Goal: Transaction & Acquisition: Purchase product/service

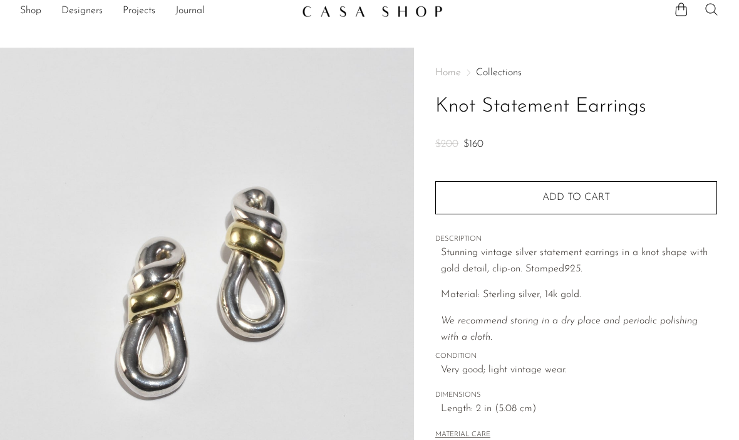
scroll to position [71, 0]
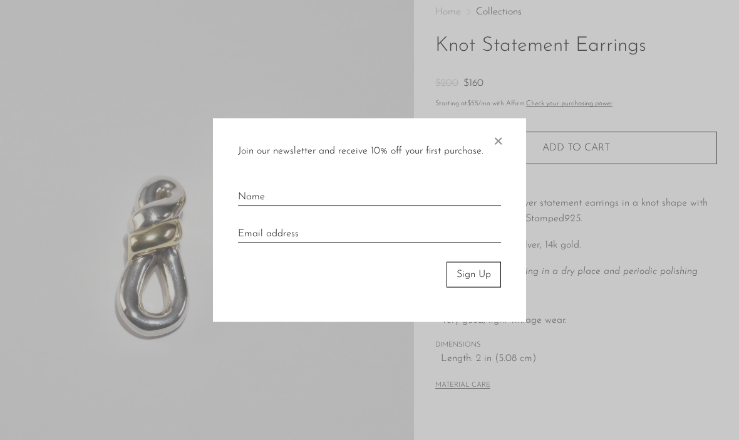
click at [503, 153] on span "×" at bounding box center [498, 138] width 13 height 40
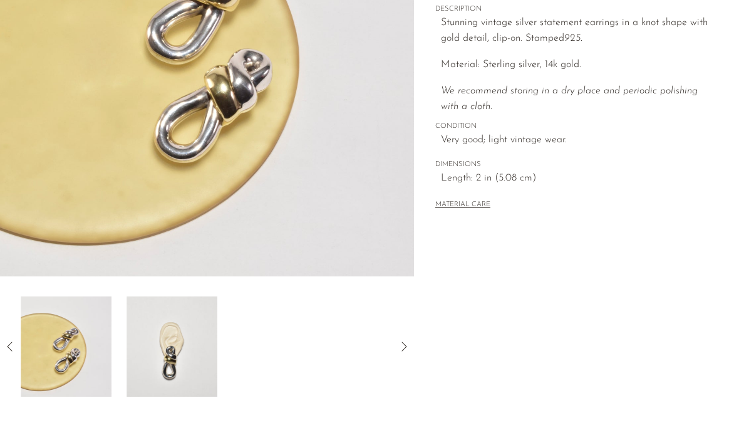
scroll to position [236, 0]
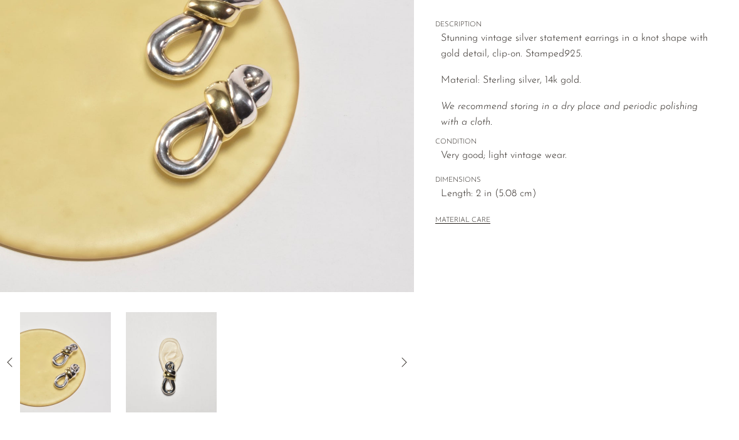
click at [215, 376] on img at bounding box center [171, 362] width 91 height 100
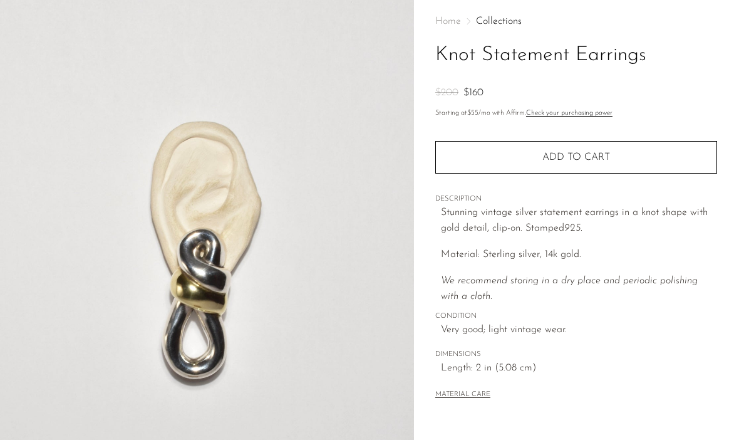
scroll to position [12, 0]
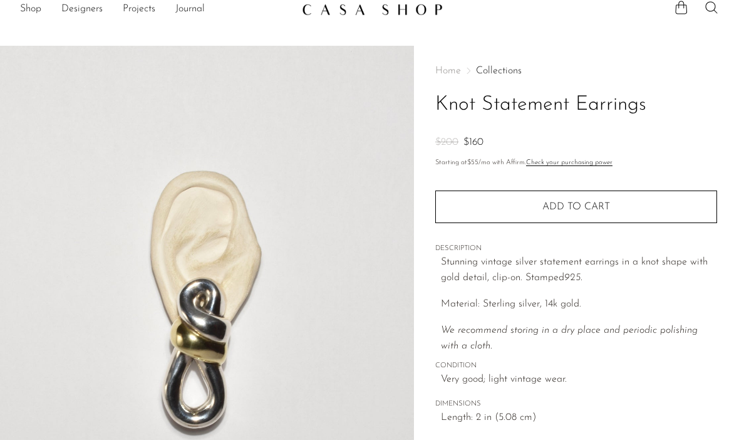
click at [494, 73] on link "Collections" at bounding box center [499, 71] width 46 height 10
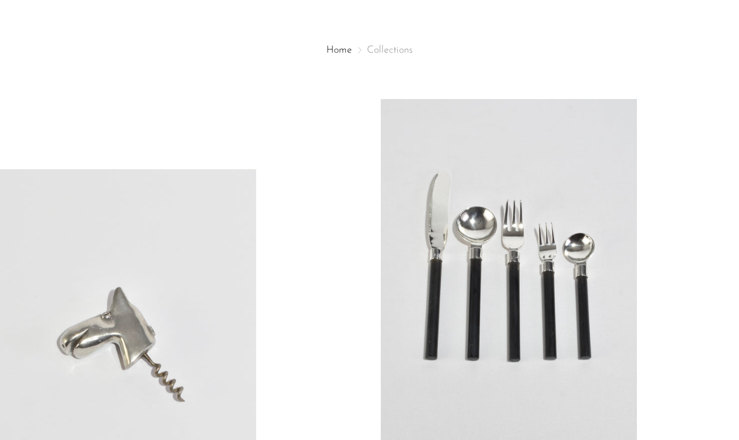
scroll to position [172, 0]
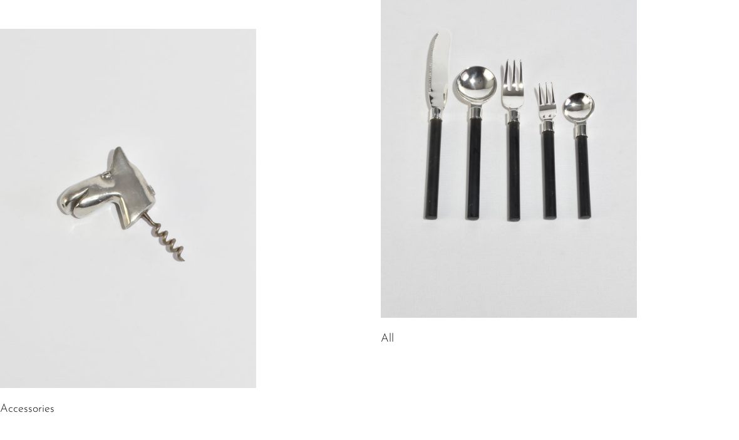
click at [535, 179] on link at bounding box center [509, 138] width 256 height 359
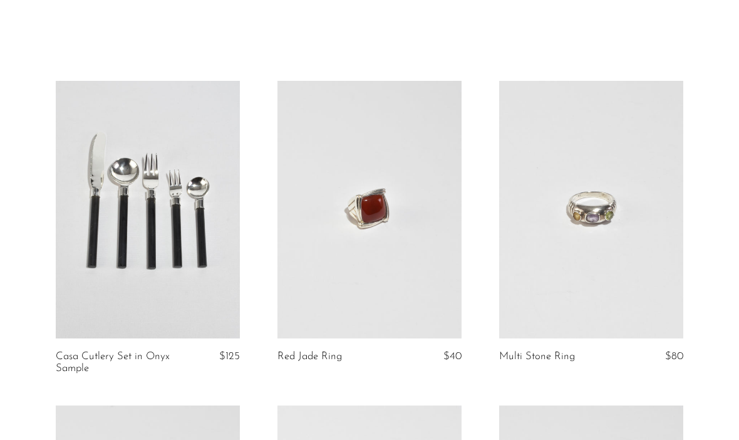
scroll to position [33, 0]
click at [444, 286] on link at bounding box center [369, 211] width 184 height 258
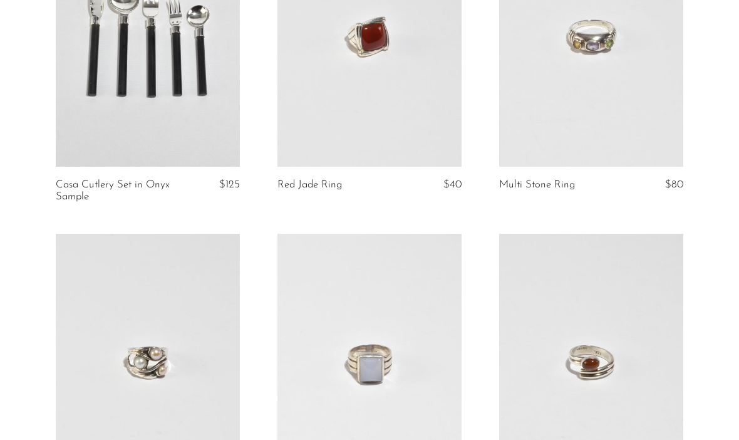
scroll to position [281, 0]
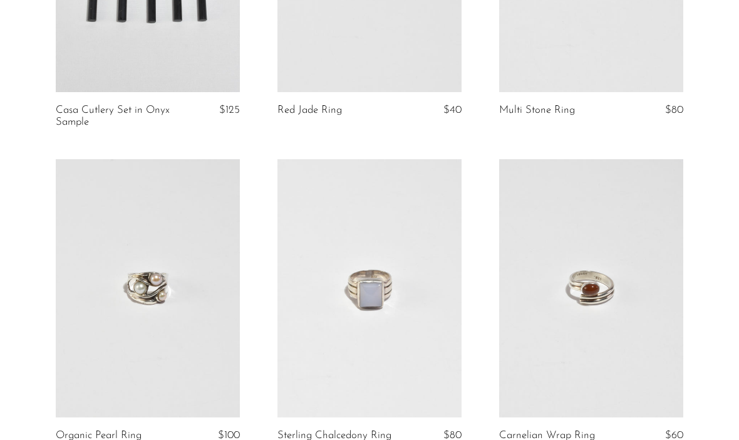
click at [102, 264] on link at bounding box center [148, 288] width 184 height 258
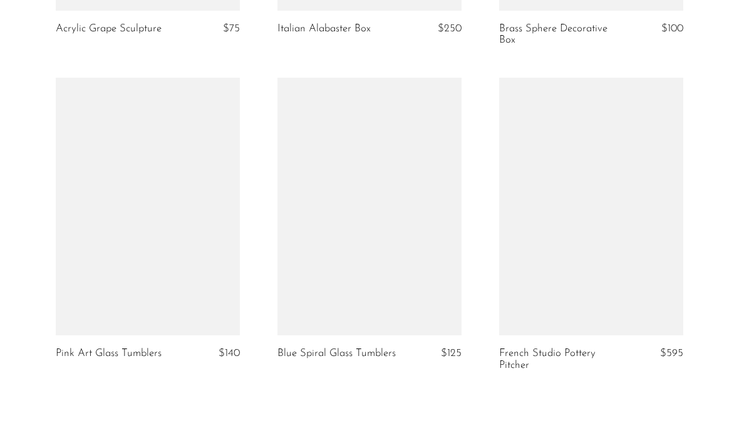
scroll to position [3713, 0]
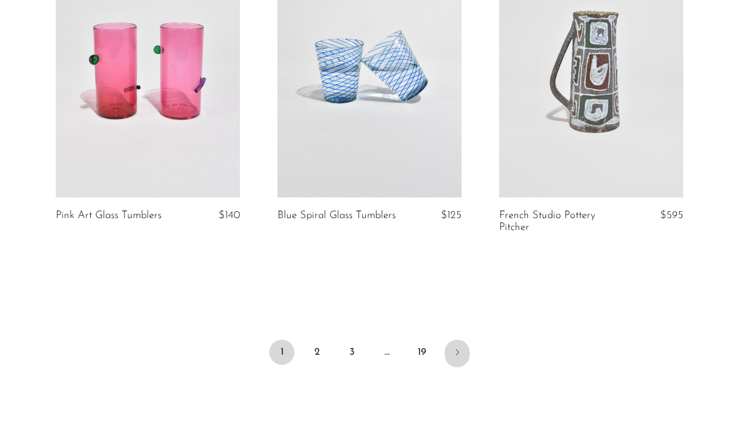
click at [464, 353] on link "Next" at bounding box center [457, 353] width 25 height 28
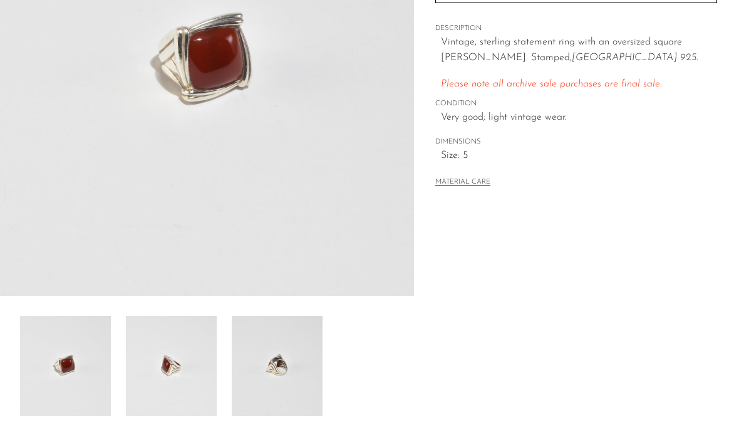
scroll to position [234, 0]
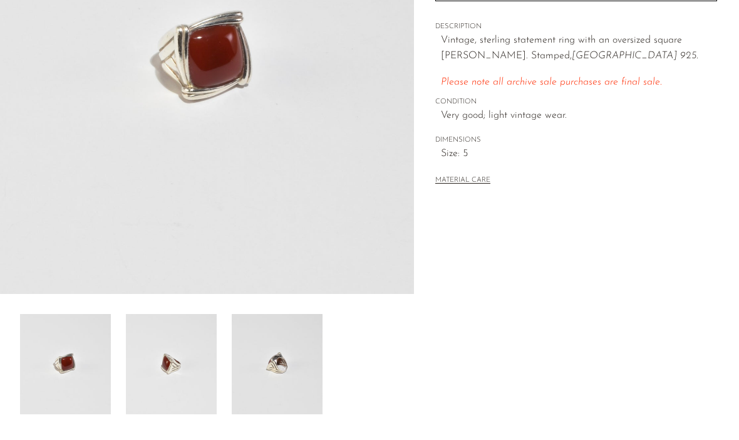
click at [276, 363] on img at bounding box center [277, 364] width 91 height 100
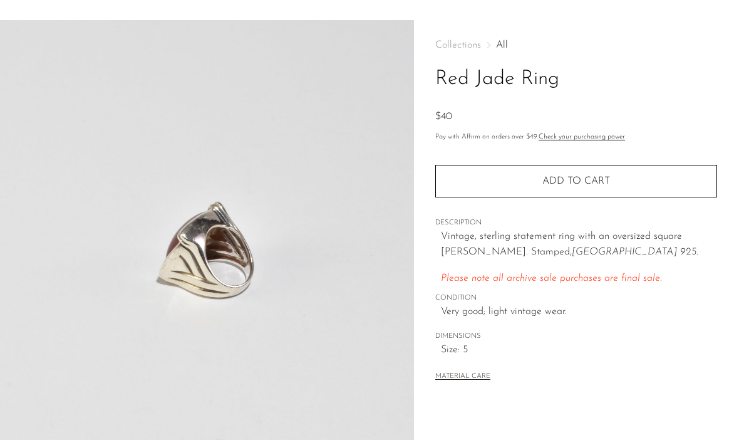
scroll to position [0, 0]
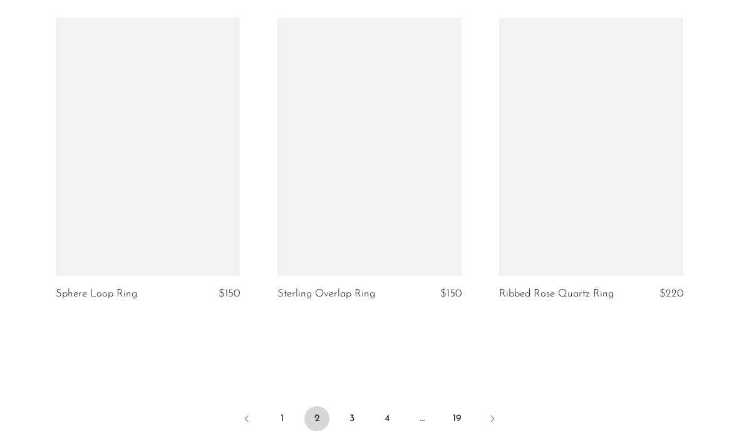
scroll to position [3624, 0]
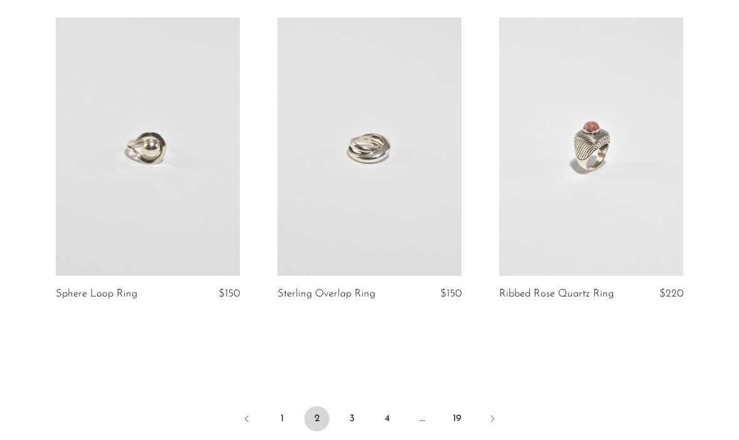
click at [95, 239] on link at bounding box center [148, 147] width 184 height 258
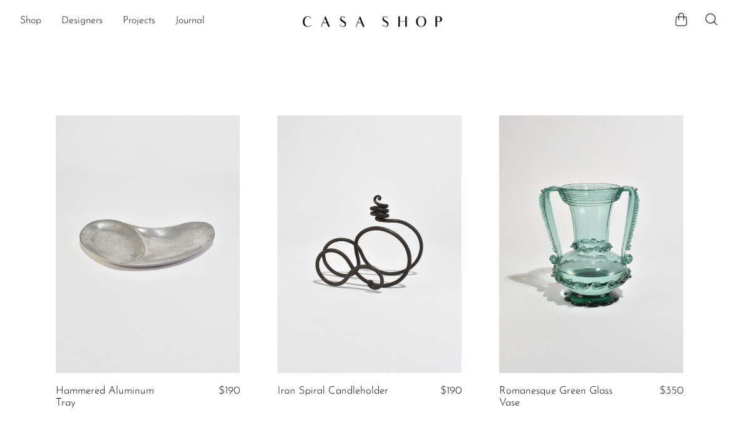
scroll to position [3667, 0]
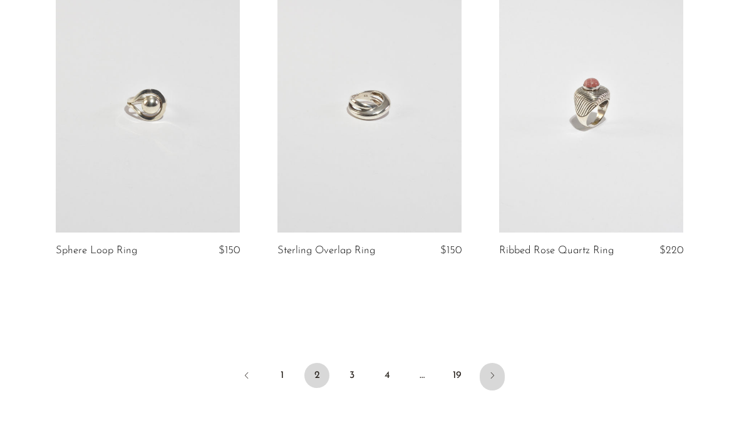
click at [499, 375] on link "Next" at bounding box center [492, 377] width 25 height 28
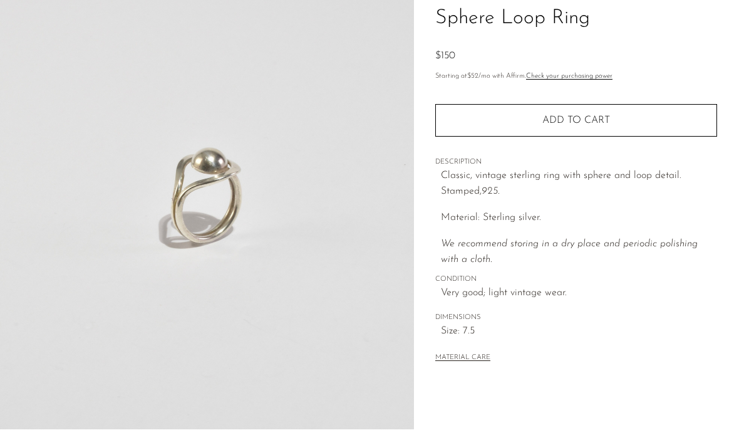
scroll to position [73, 0]
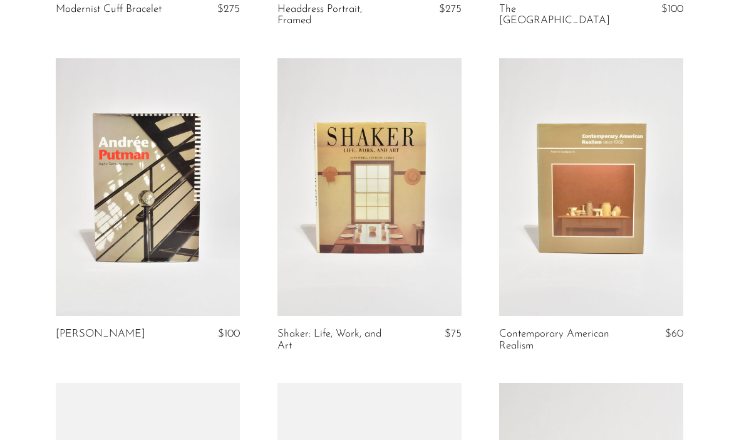
scroll to position [2354, 0]
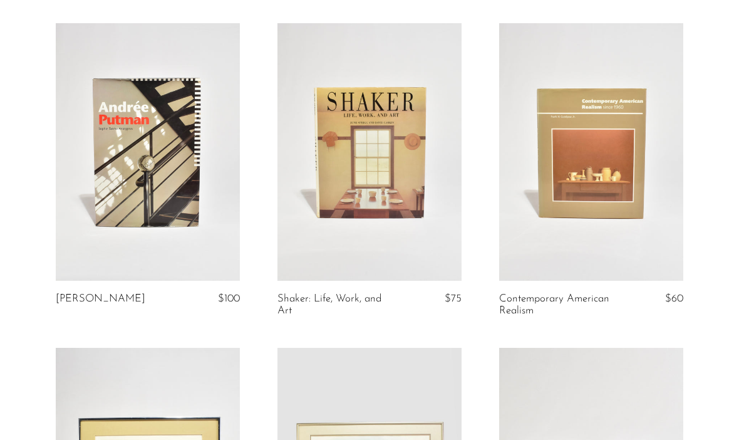
click at [502, 294] on article "Contemporary American Realism $60" at bounding box center [591, 185] width 222 height 324
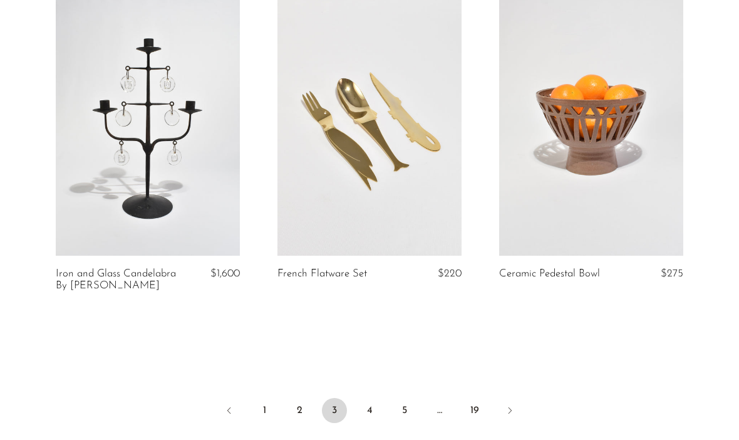
scroll to position [3655, 0]
click at [515, 398] on link "Next" at bounding box center [509, 412] width 25 height 28
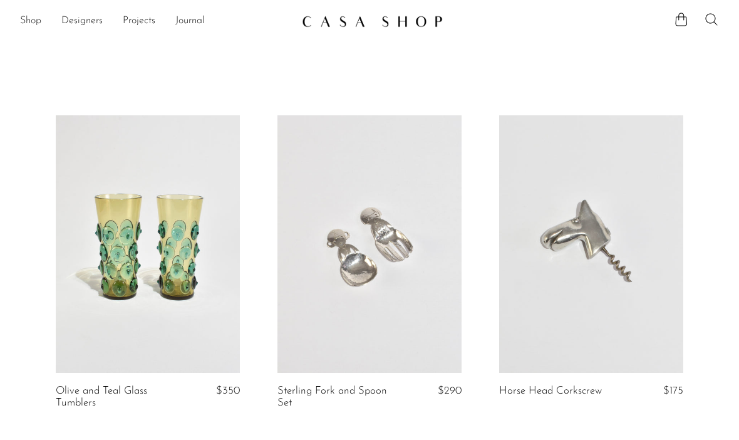
click at [33, 19] on link "Shop" at bounding box center [30, 21] width 21 height 16
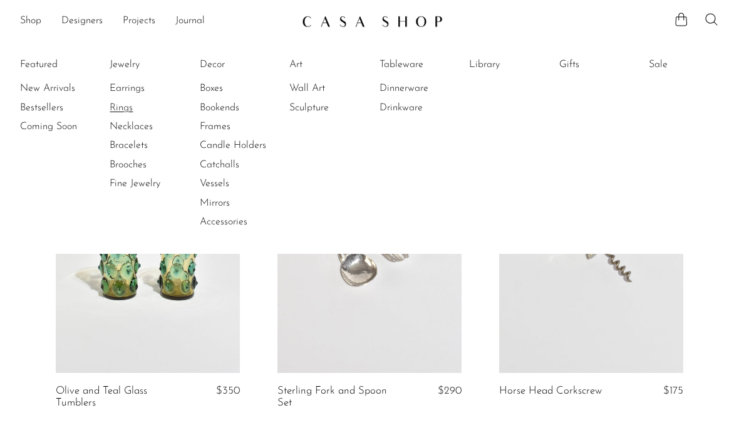
click at [129, 111] on link "Rings" at bounding box center [157, 108] width 94 height 14
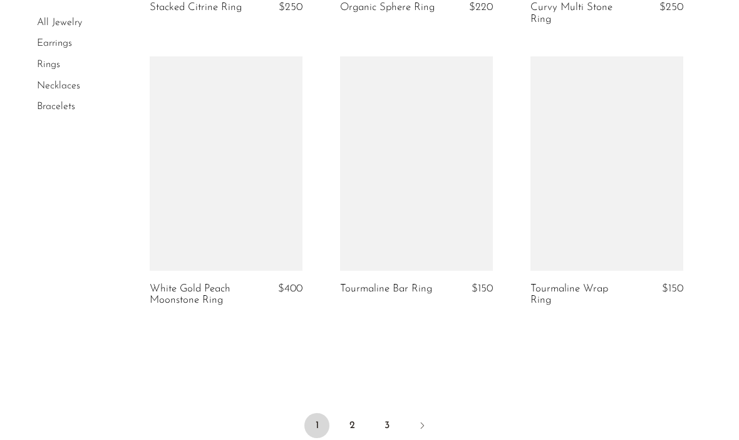
scroll to position [3102, 0]
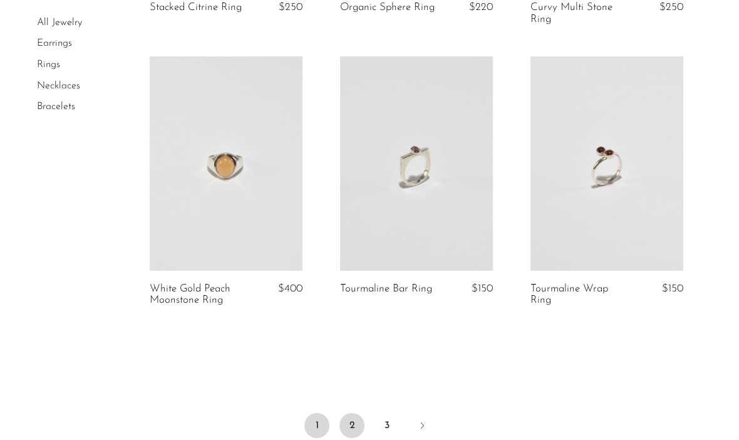
click at [351, 417] on link "2" at bounding box center [351, 425] width 25 height 25
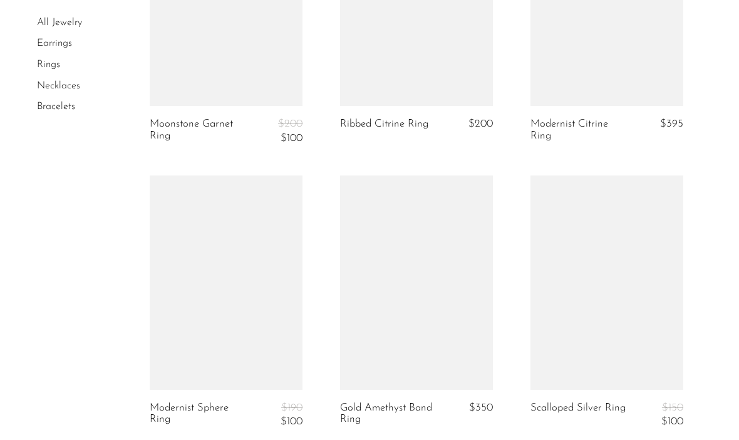
scroll to position [2963, 0]
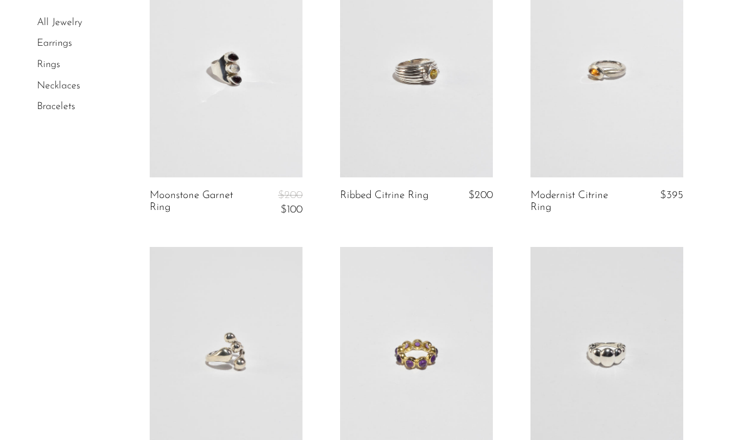
click at [236, 90] on link at bounding box center [226, 71] width 153 height 214
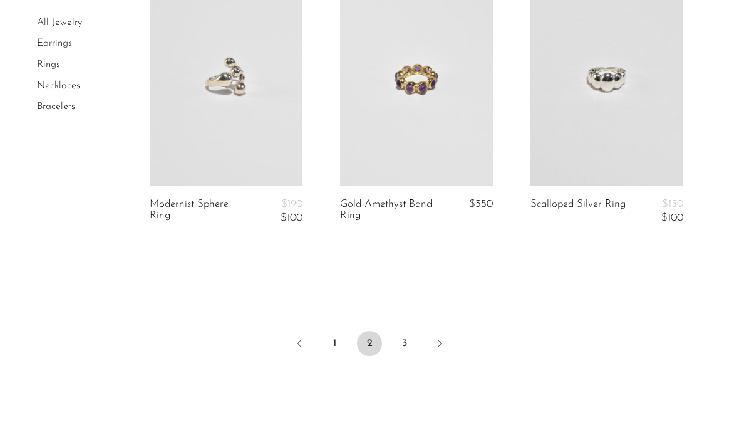
scroll to position [3238, 0]
click at [627, 125] on link at bounding box center [607, 79] width 153 height 214
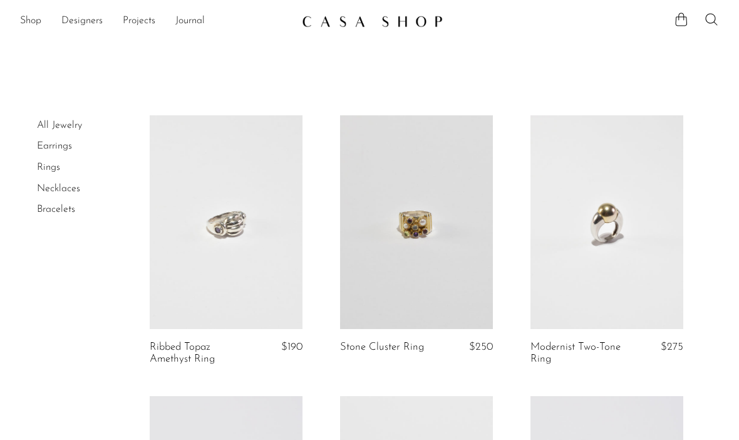
scroll to position [3282, 0]
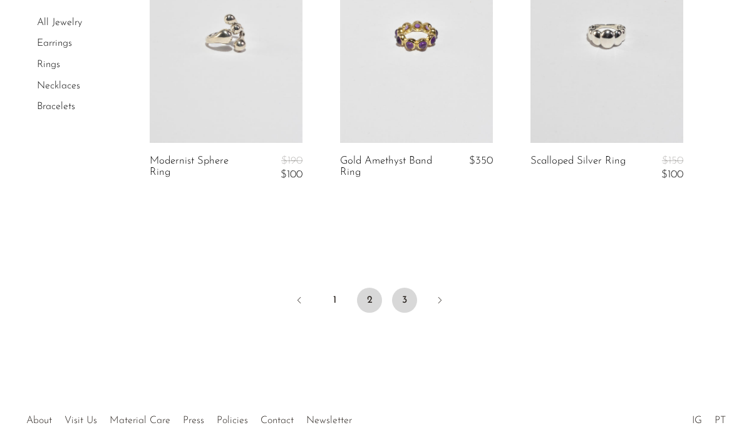
click at [410, 288] on link "3" at bounding box center [404, 300] width 25 height 25
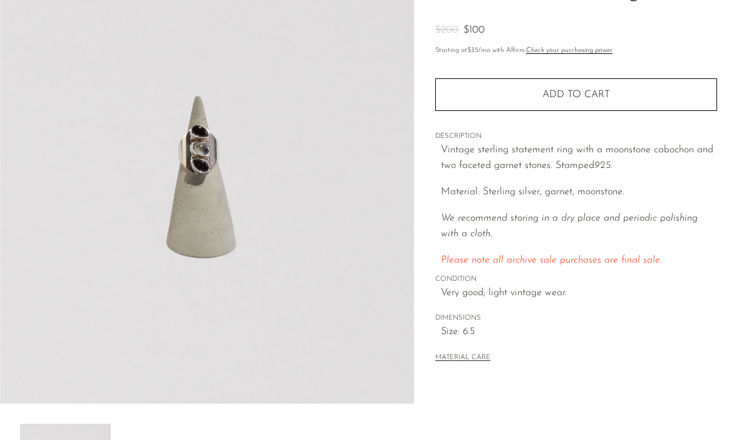
scroll to position [88, 0]
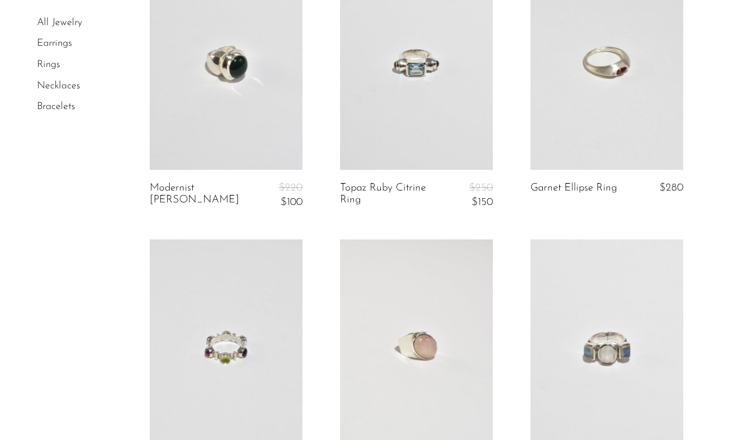
scroll to position [715, 0]
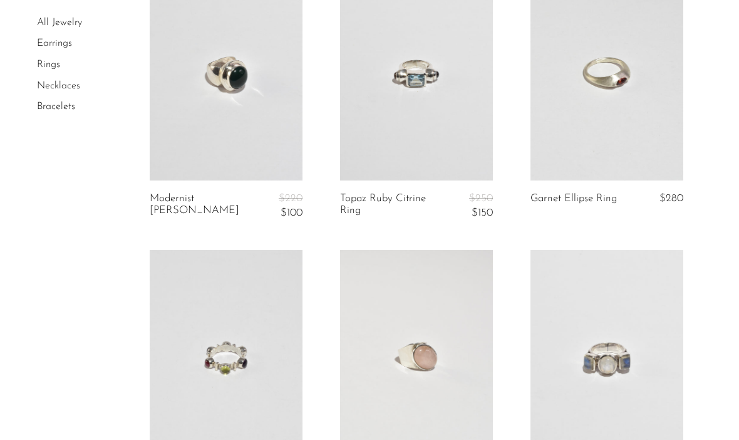
click at [208, 132] on link at bounding box center [226, 74] width 153 height 214
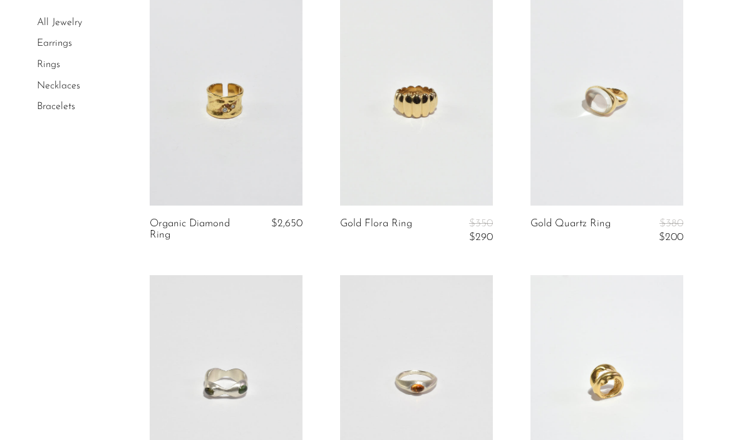
scroll to position [1822, 0]
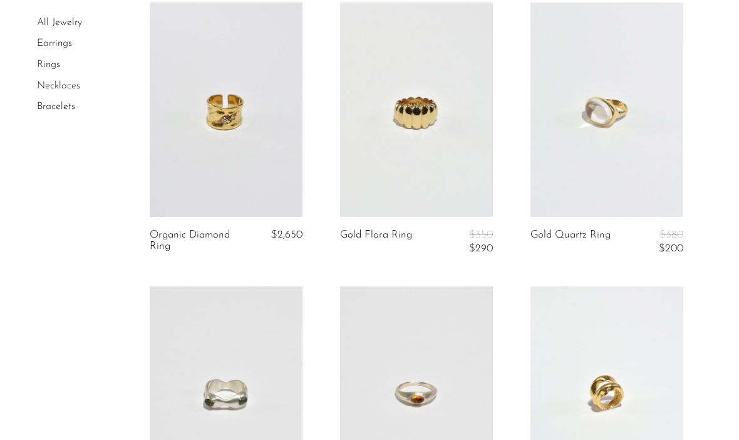
click at [214, 149] on link at bounding box center [226, 110] width 153 height 214
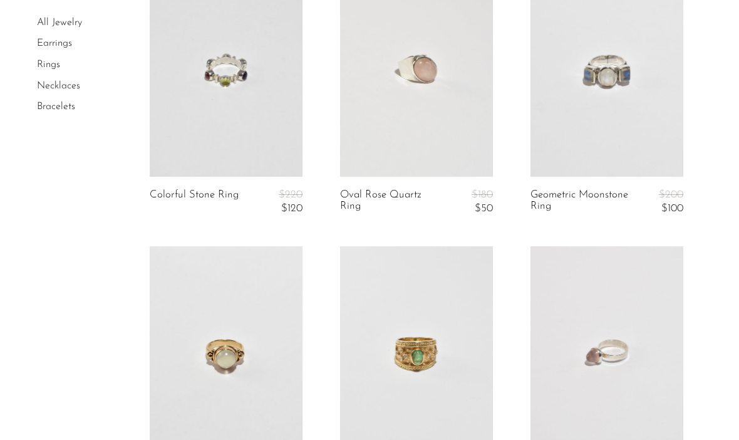
scroll to position [992, 0]
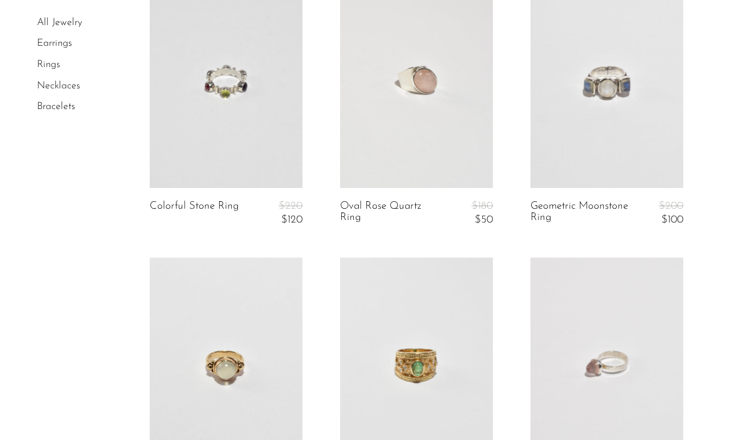
click at [633, 145] on link at bounding box center [607, 81] width 153 height 214
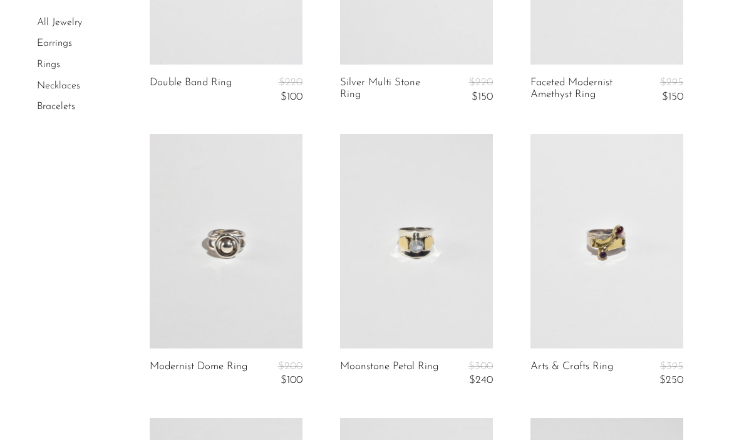
scroll to position [0, 0]
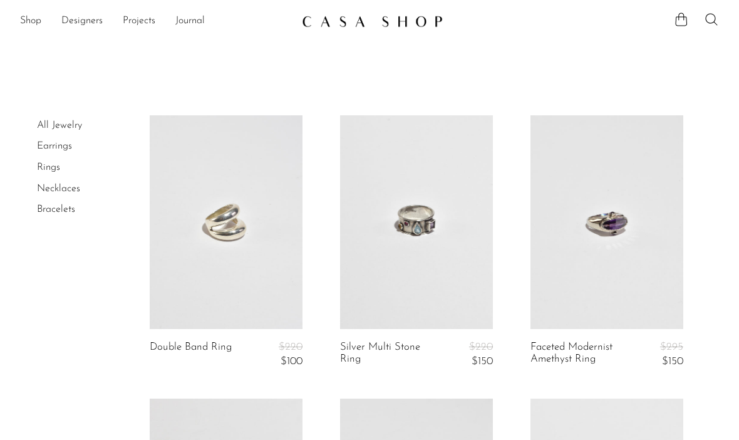
click at [412, 20] on img at bounding box center [372, 21] width 141 height 13
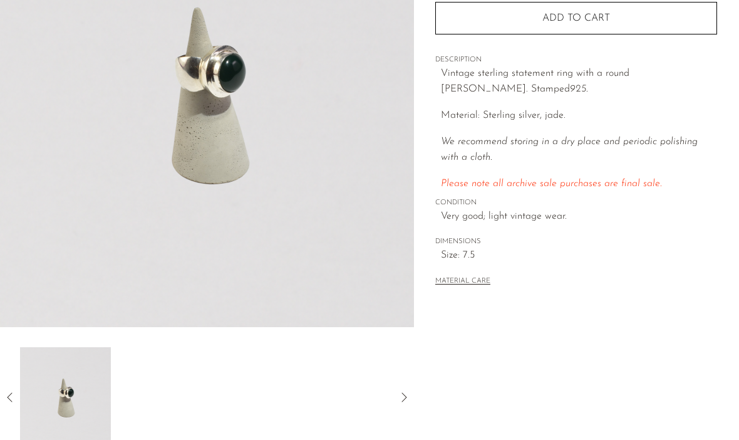
scroll to position [292, 0]
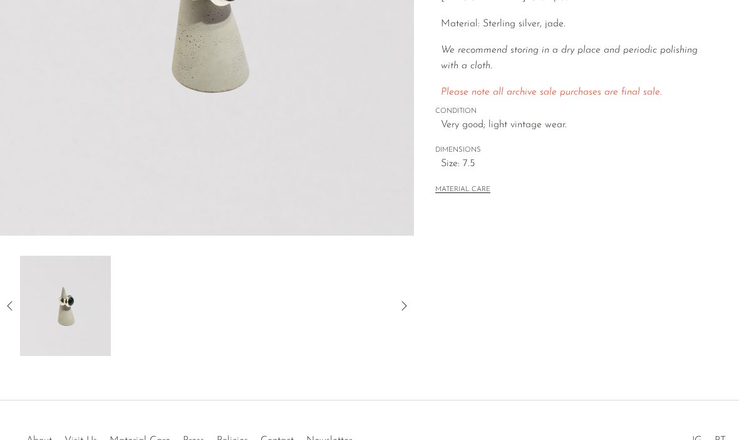
click at [50, 287] on img at bounding box center [65, 306] width 91 height 100
click at [4, 301] on icon at bounding box center [10, 305] width 15 height 15
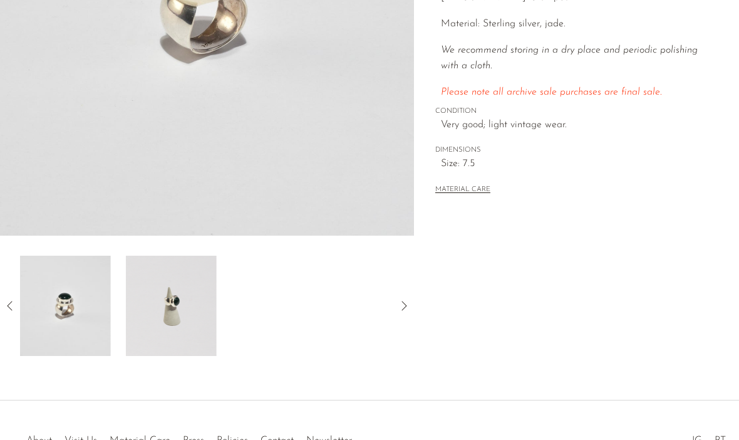
click at [56, 319] on img at bounding box center [65, 306] width 91 height 100
click at [53, 308] on img at bounding box center [65, 306] width 91 height 100
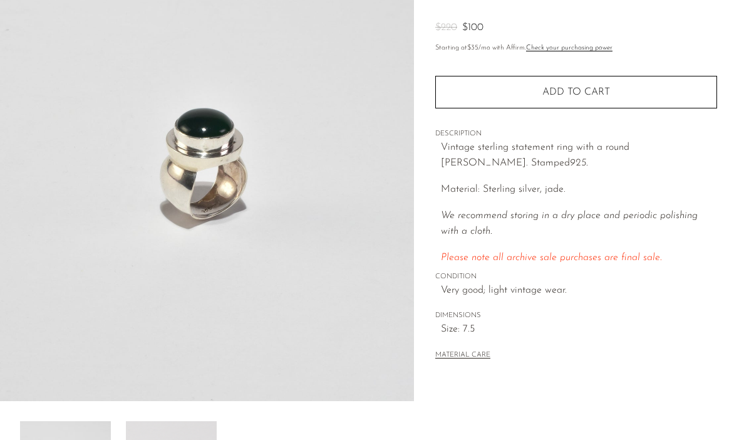
scroll to position [125, 0]
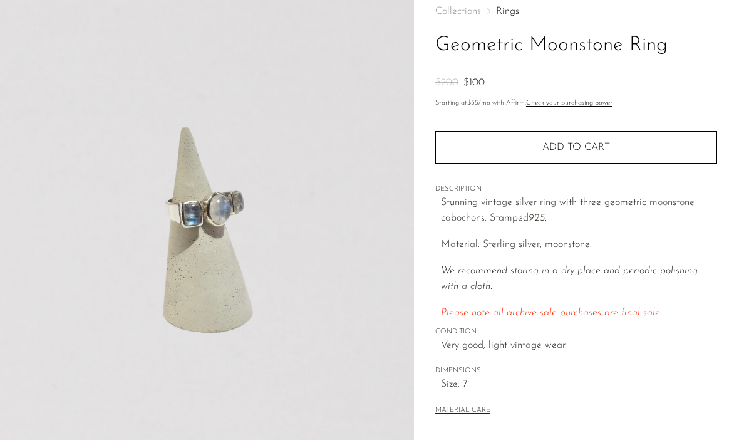
scroll to position [71, 0]
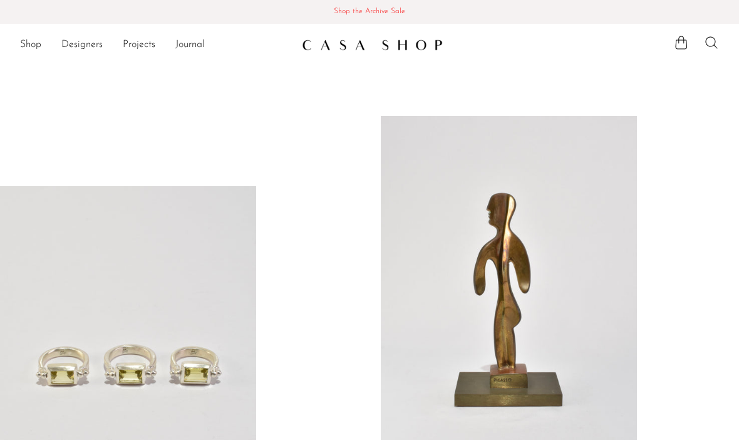
click at [464, 11] on span "Shop the Archive Sale" at bounding box center [369, 12] width 719 height 14
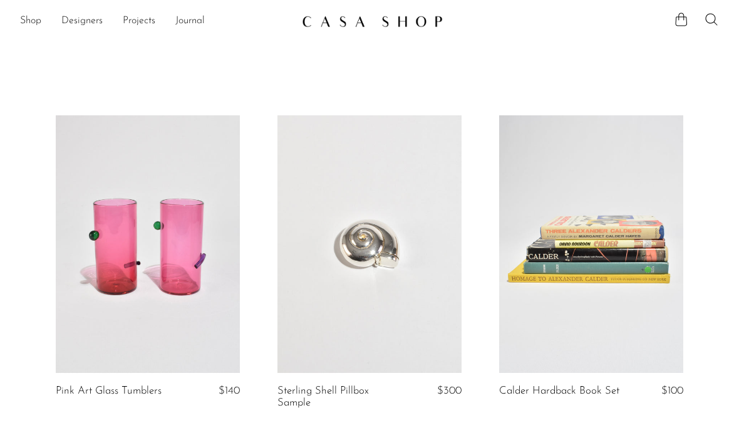
click at [321, 24] on img at bounding box center [372, 21] width 141 height 13
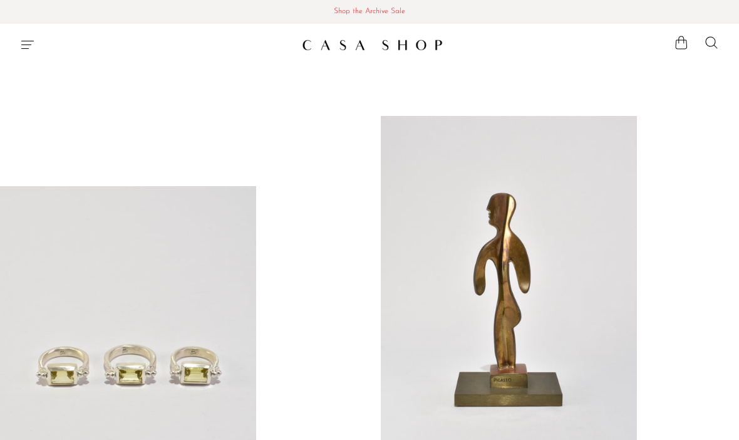
click at [403, 49] on img at bounding box center [372, 45] width 141 height 13
